Goal: Transaction & Acquisition: Purchase product/service

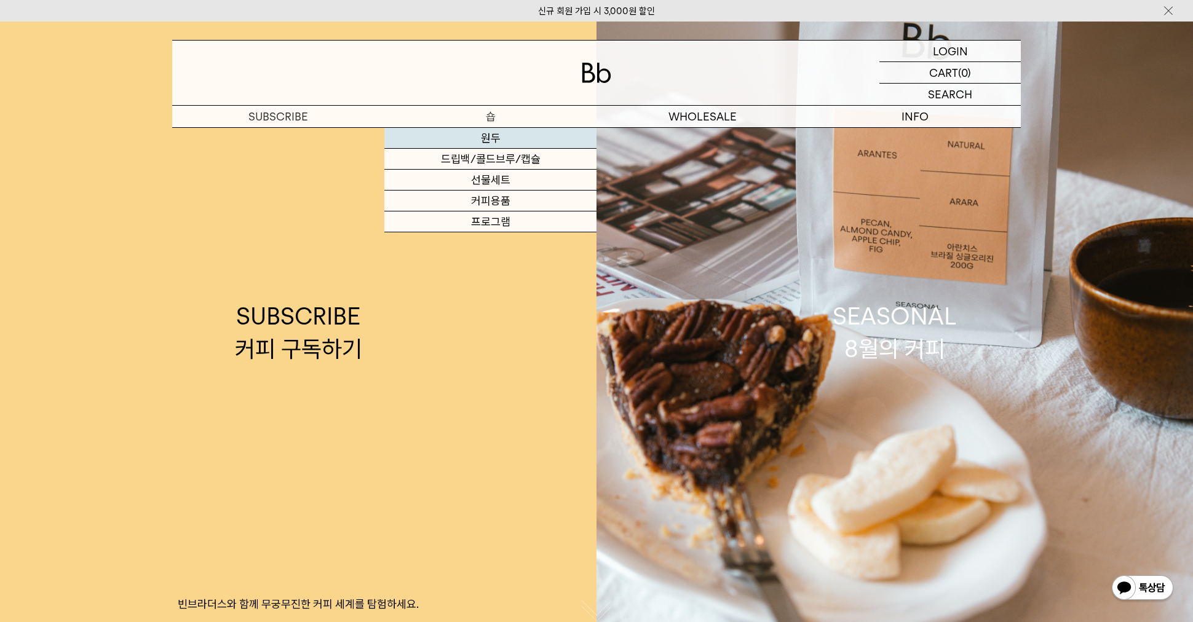
click at [493, 140] on link "원두" at bounding box center [490, 138] width 212 height 21
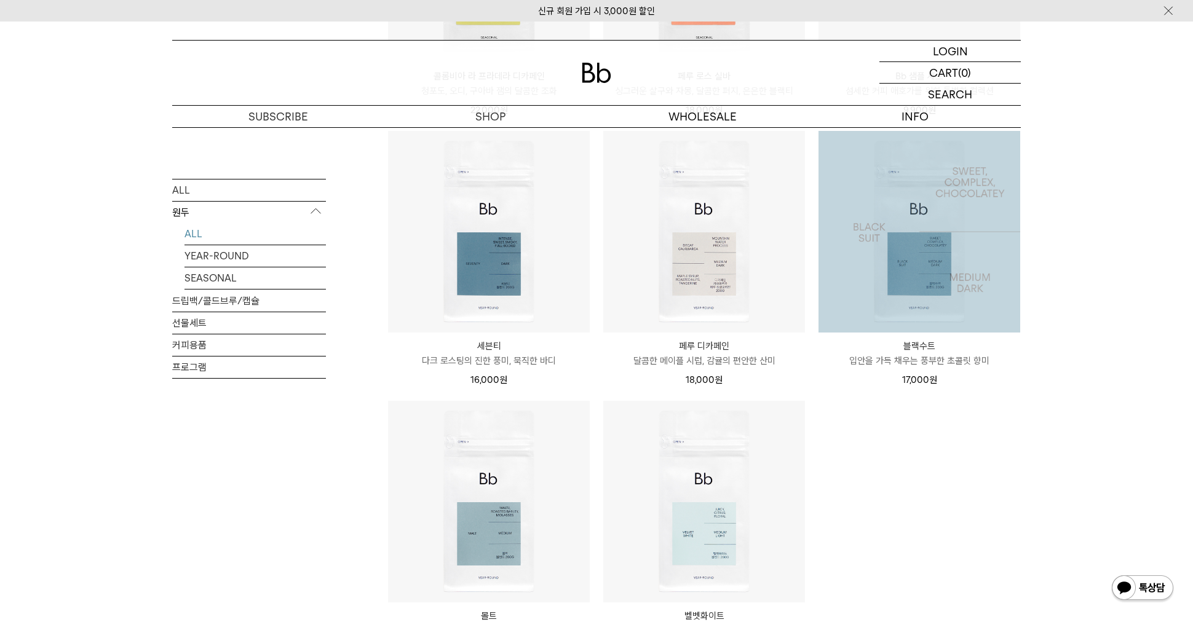
scroll to position [498, 0]
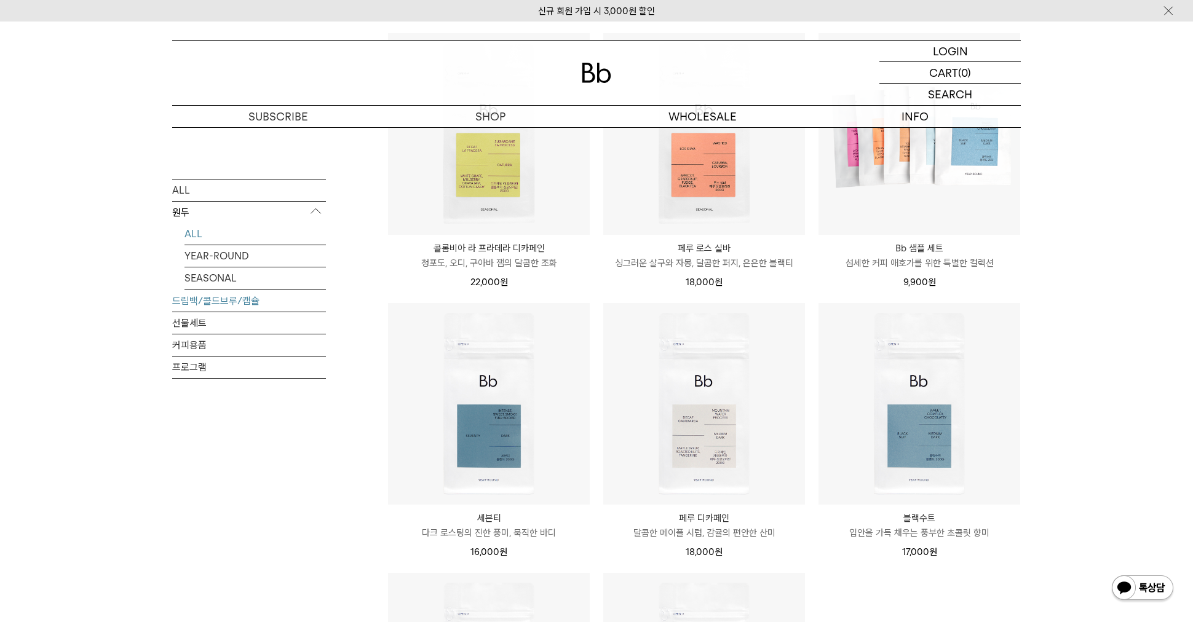
click at [219, 298] on link "드립백/콜드브루/캡슐" at bounding box center [249, 301] width 154 height 22
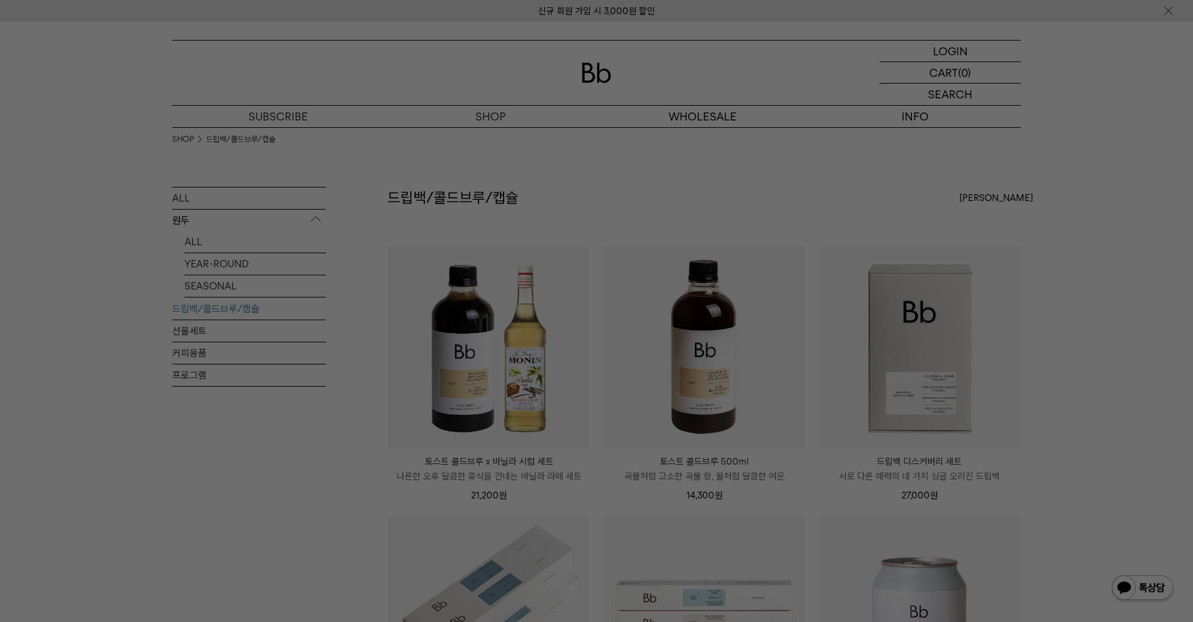
drag, startPoint x: 323, startPoint y: 471, endPoint x: 785, endPoint y: 355, distance: 476.2
click at [323, 472] on div at bounding box center [596, 311] width 1193 height 622
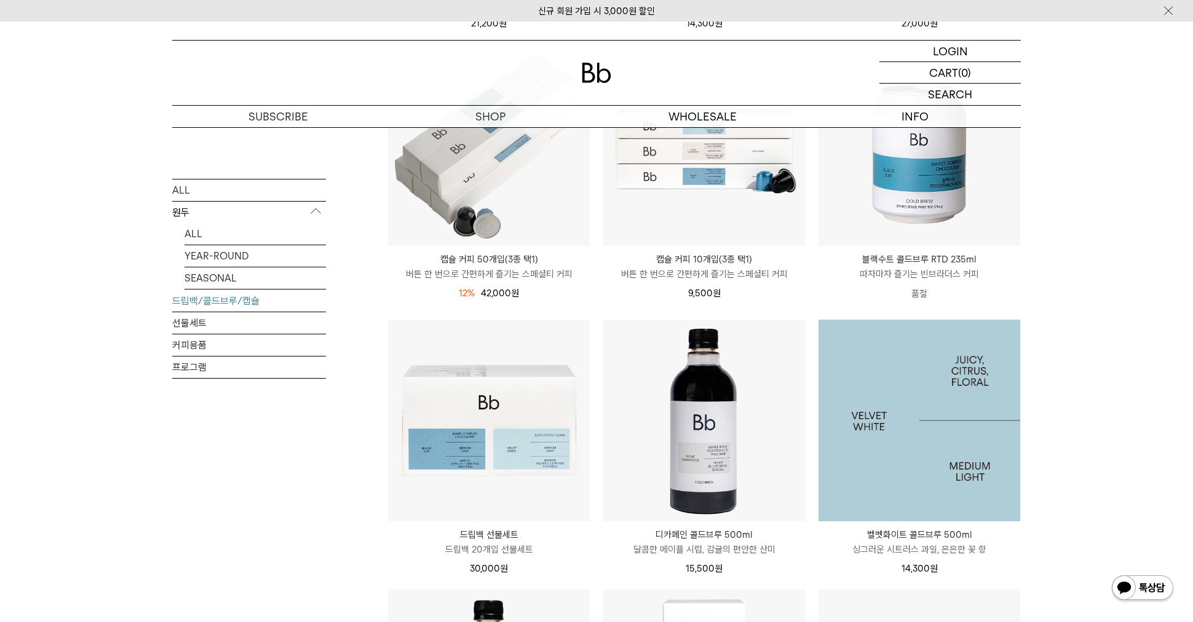
scroll to position [484, 0]
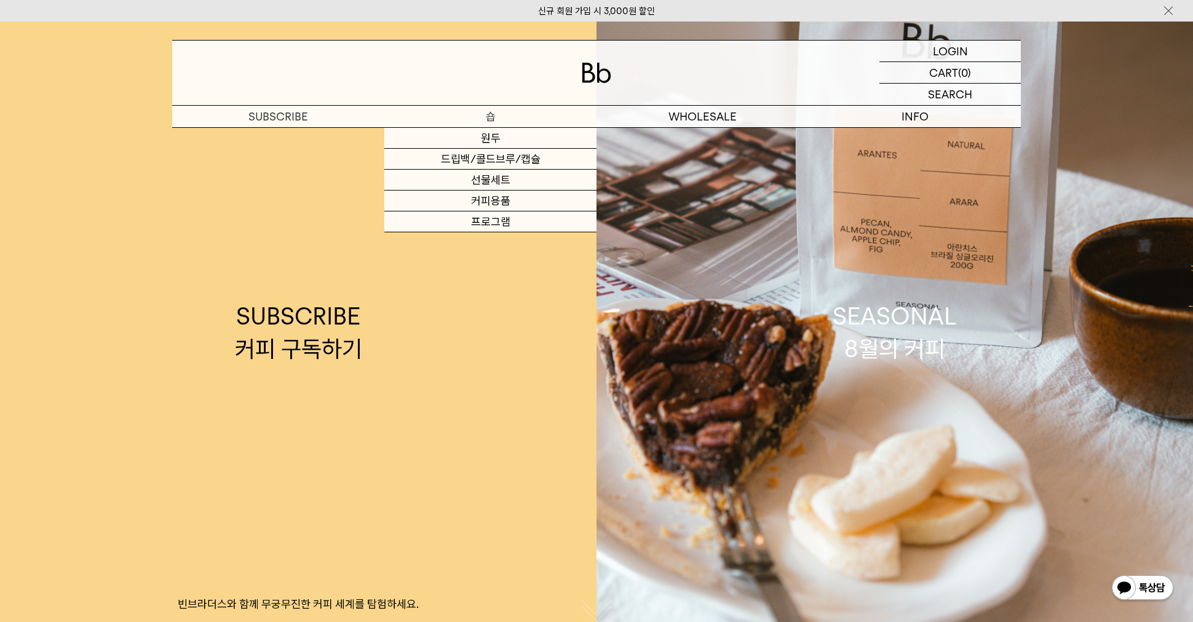
click at [494, 109] on p "숍" at bounding box center [490, 117] width 212 height 22
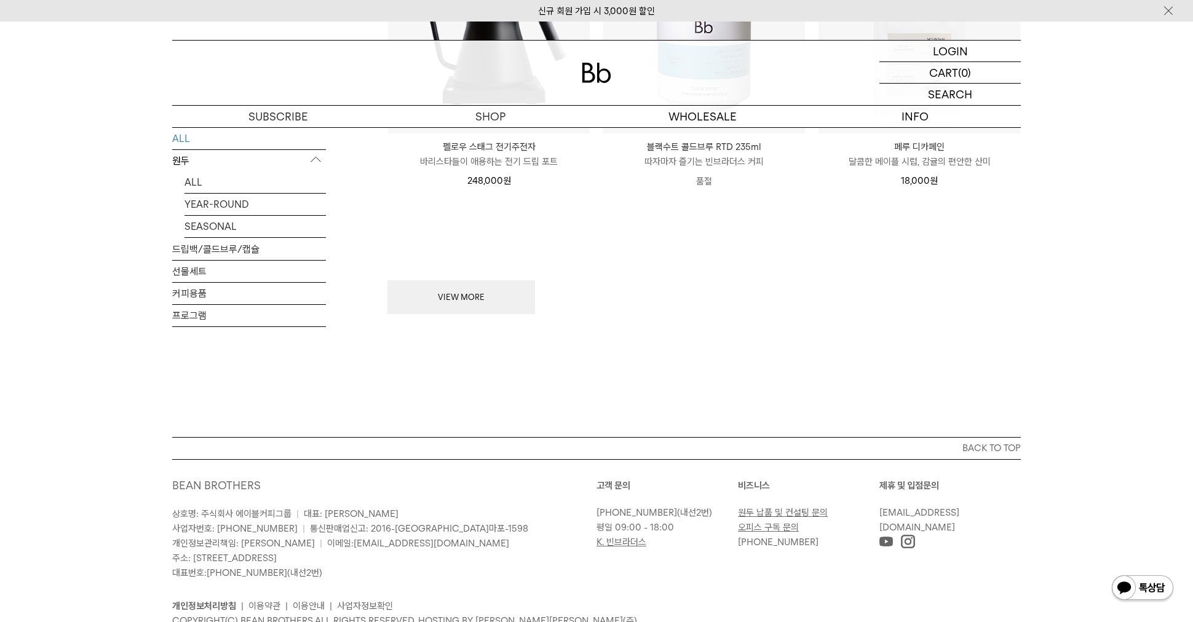
scroll to position [1734, 0]
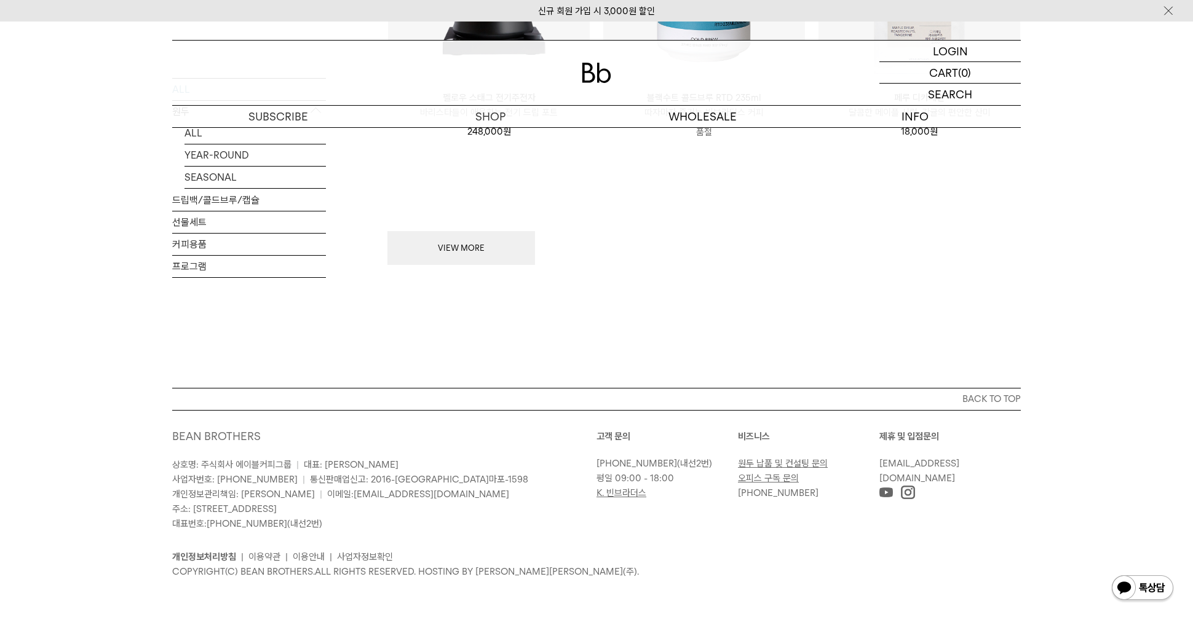
drag, startPoint x: 494, startPoint y: 330, endPoint x: 605, endPoint y: 592, distance: 284.6
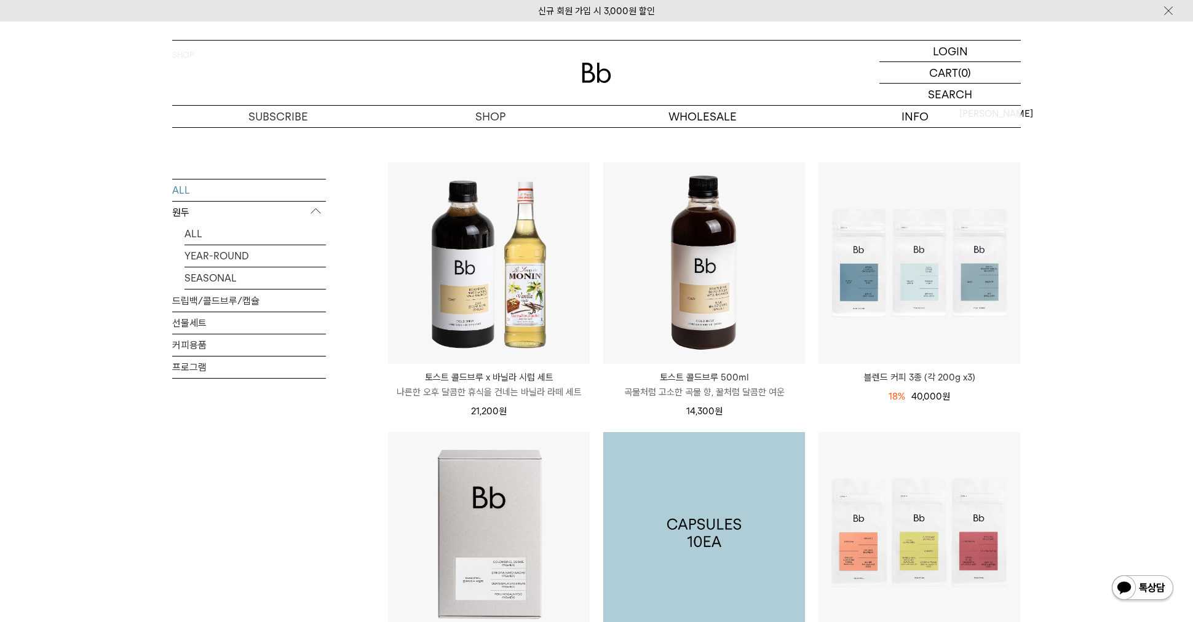
scroll to position [0, 0]
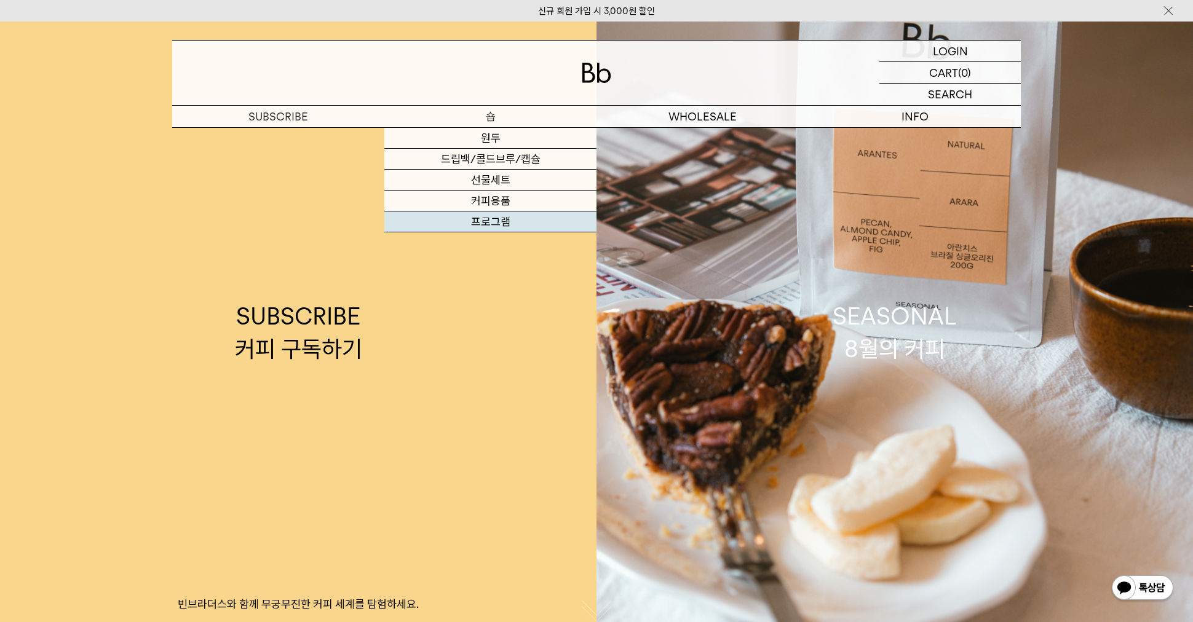
click at [494, 221] on link "프로그램" at bounding box center [490, 222] width 212 height 21
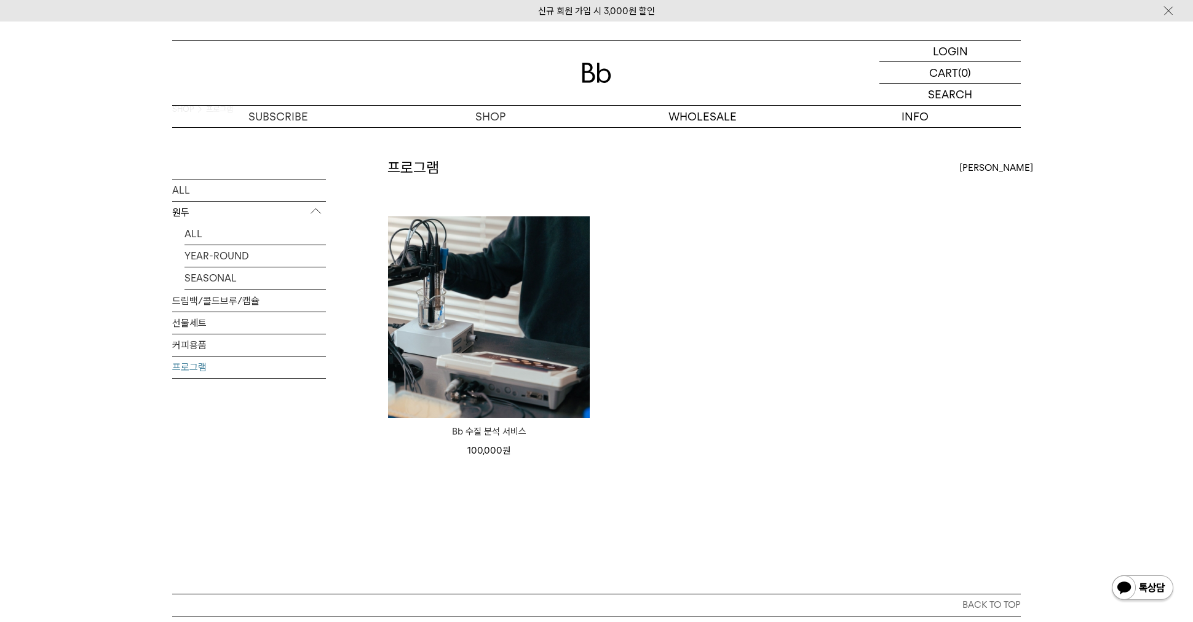
scroll to position [28, 0]
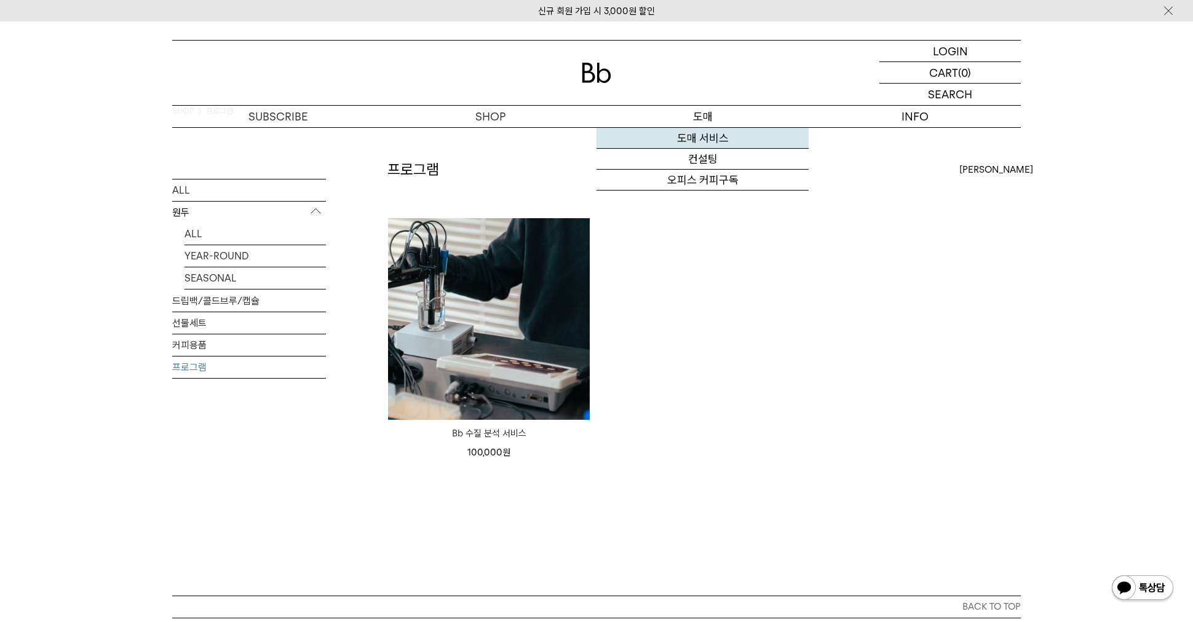
click at [719, 137] on link "도매 서비스" at bounding box center [703, 138] width 212 height 21
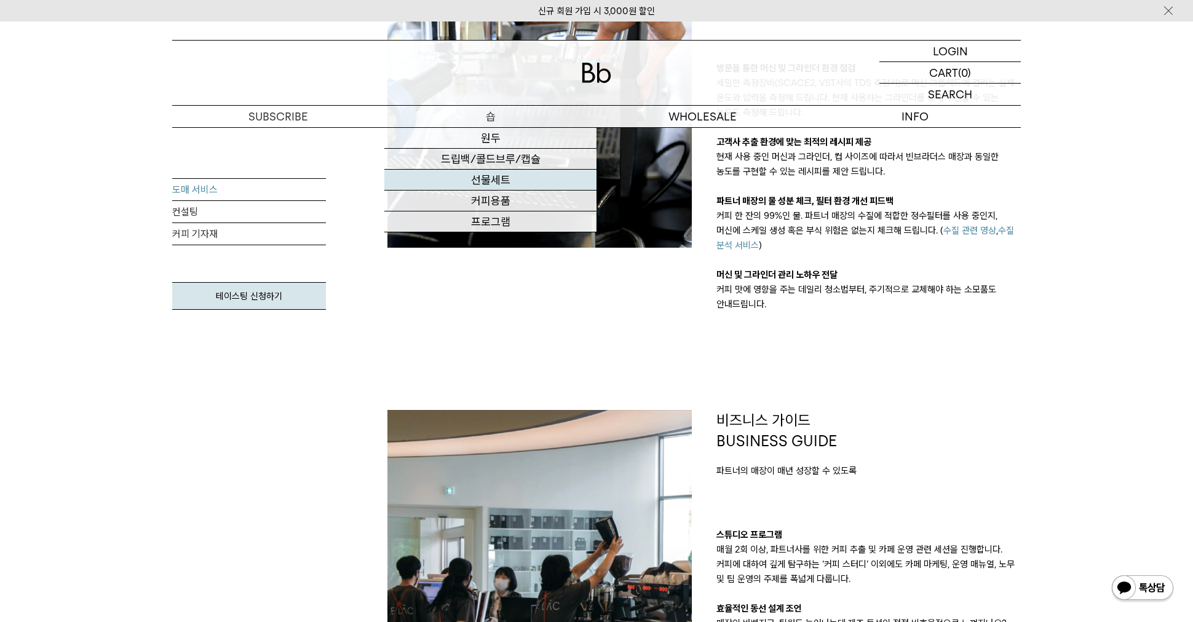
scroll to position [787, 0]
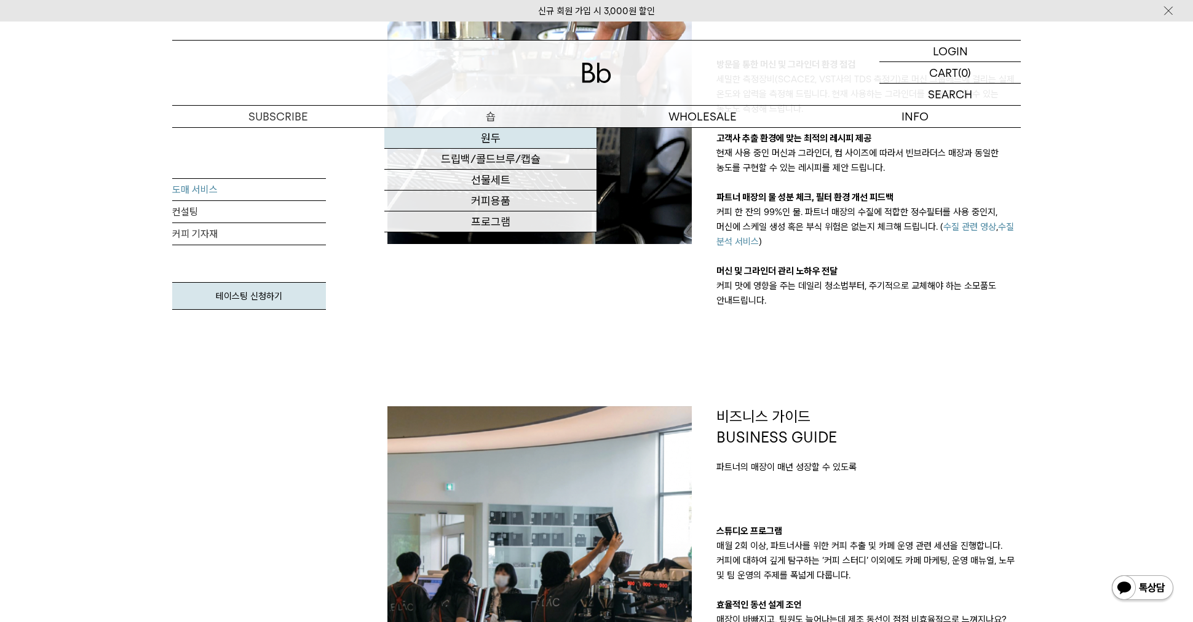
click at [483, 139] on link "원두" at bounding box center [490, 138] width 212 height 21
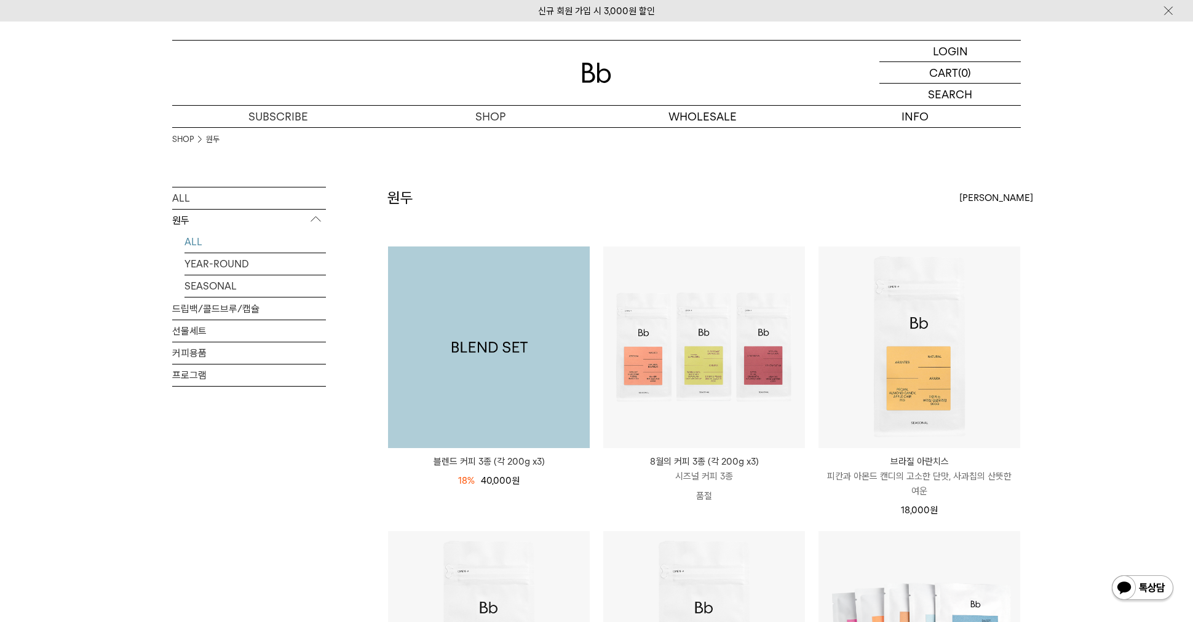
click at [490, 337] on img at bounding box center [489, 348] width 202 height 202
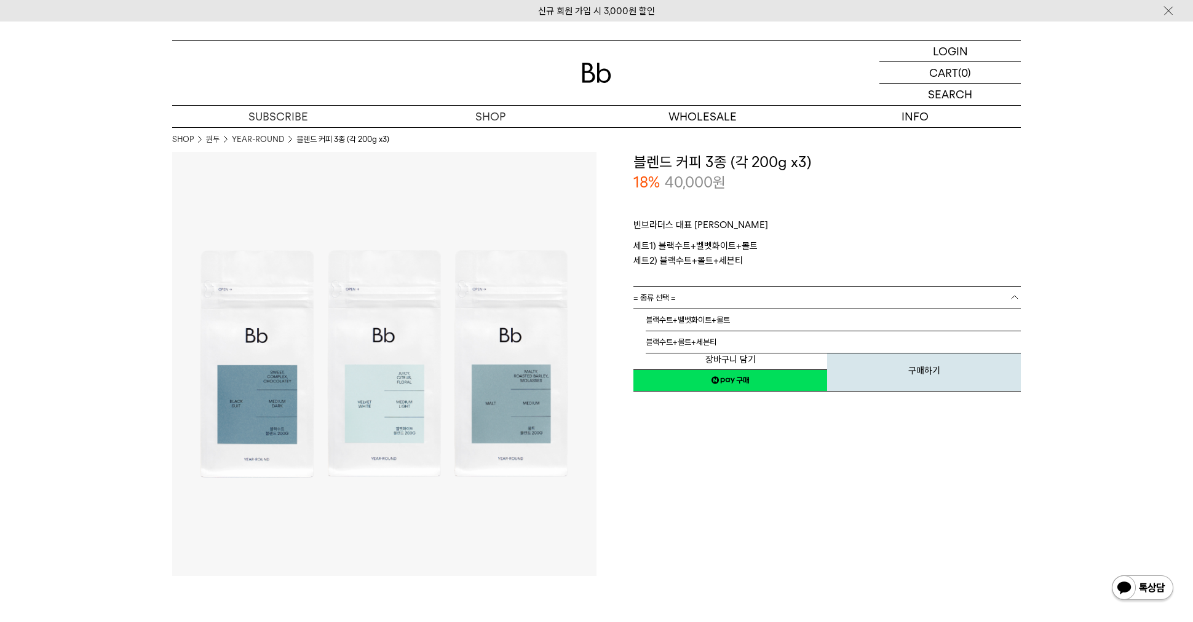
click at [769, 293] on link "= 종류 선택 =" at bounding box center [826, 298] width 387 height 22
click at [871, 240] on p "세트1) 블랙수트+벨벳화이트+몰트 세트2) 블랙수트+몰트+세븐티" at bounding box center [826, 254] width 387 height 30
click at [876, 192] on div "18% 40,000 원" at bounding box center [826, 182] width 387 height 21
drag, startPoint x: 876, startPoint y: 191, endPoint x: 883, endPoint y: 191, distance: 6.8
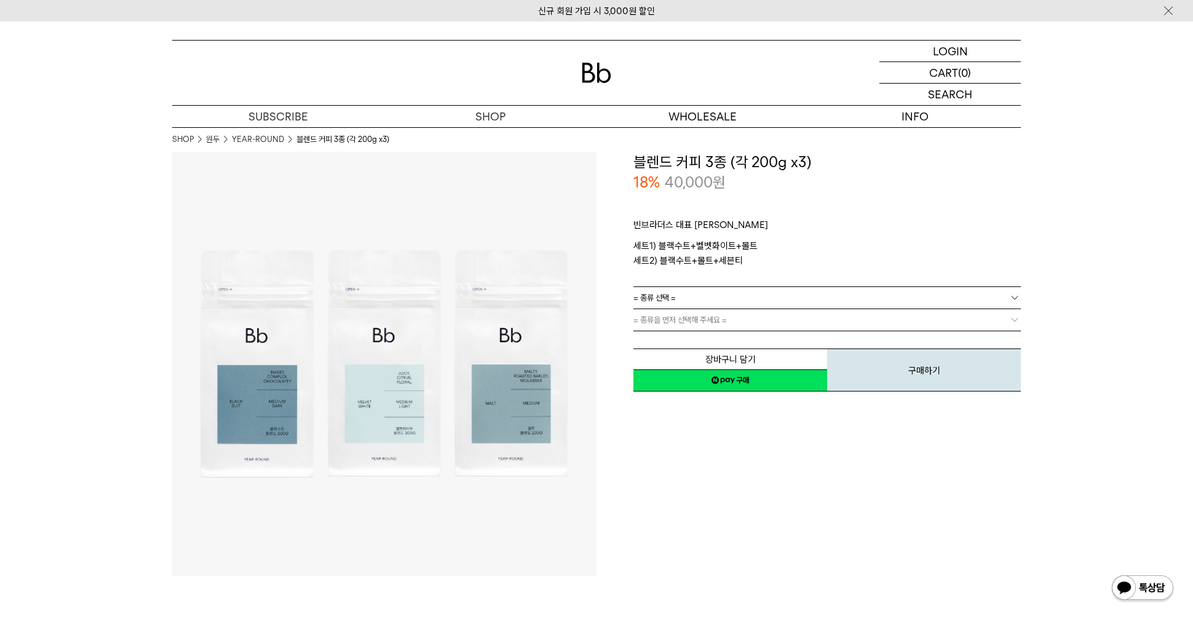
click at [877, 191] on div "18% 40,000 원" at bounding box center [826, 182] width 387 height 21
click at [686, 560] on div "**********" at bounding box center [809, 364] width 424 height 424
click at [590, 73] on img at bounding box center [597, 73] width 30 height 20
